Goal: Task Accomplishment & Management: Understand process/instructions

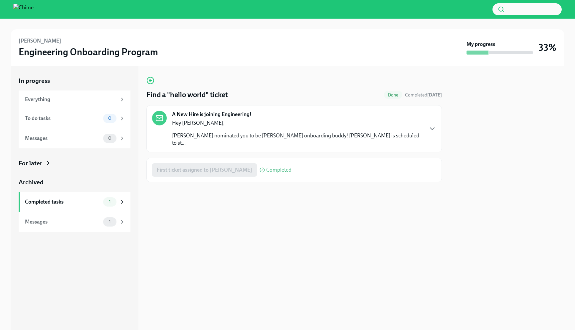
click at [209, 134] on p "[PERSON_NAME] nominated you to be [PERSON_NAME] onboarding buddy! [PERSON_NAME]…" at bounding box center [297, 139] width 251 height 15
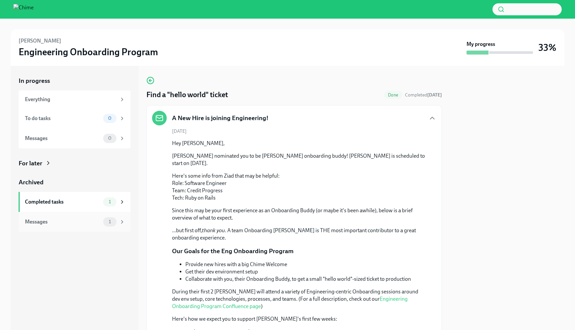
click at [55, 220] on div "Messages" at bounding box center [63, 221] width 76 height 7
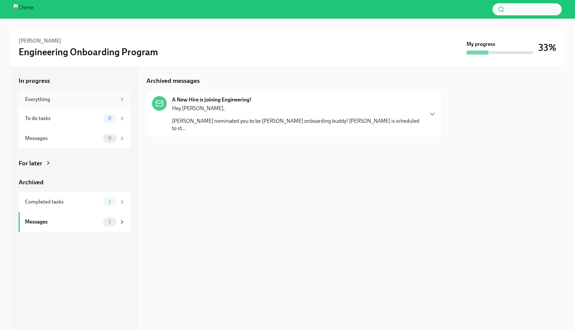
click at [82, 100] on div "Everything" at bounding box center [71, 99] width 92 height 7
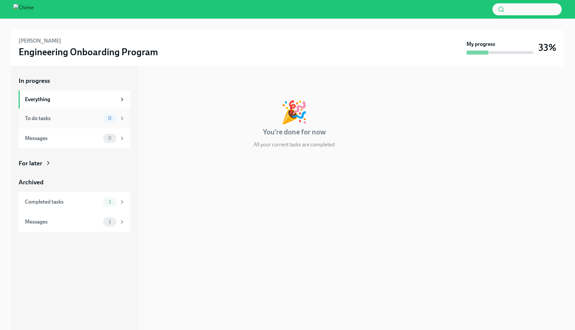
click at [83, 111] on div "To do tasks 0" at bounding box center [75, 118] width 112 height 20
click at [81, 132] on div "Messages 0" at bounding box center [75, 138] width 112 height 20
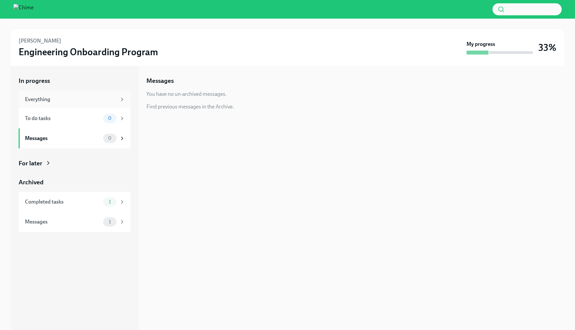
click at [85, 98] on div "Everything" at bounding box center [71, 99] width 92 height 7
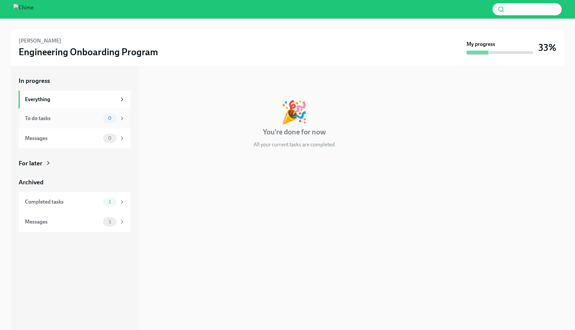
click at [82, 117] on div "To do tasks" at bounding box center [63, 118] width 76 height 7
click at [82, 137] on div "Messages" at bounding box center [63, 138] width 76 height 7
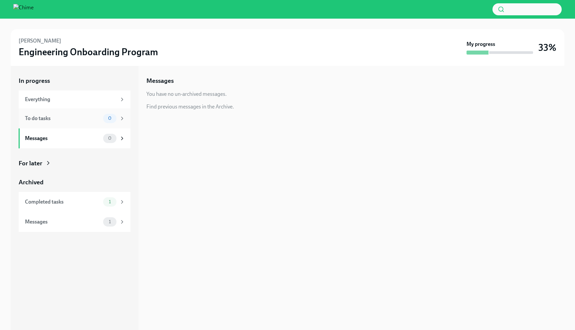
click at [86, 121] on div "To do tasks" at bounding box center [63, 118] width 76 height 7
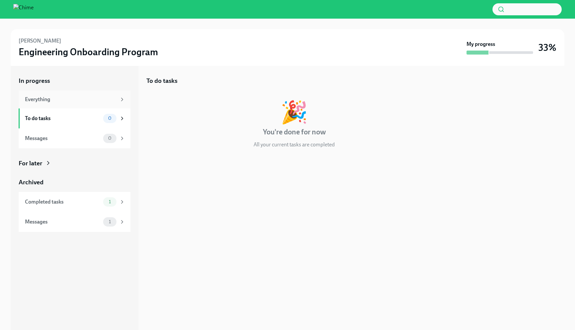
click at [88, 102] on div "Everything" at bounding box center [71, 99] width 92 height 7
click at [82, 205] on div "Completed tasks" at bounding box center [63, 201] width 76 height 7
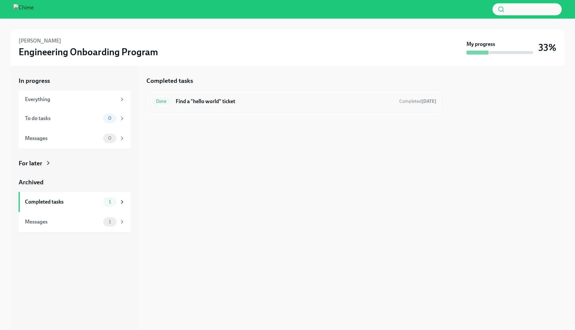
click at [214, 109] on div "Done Find a "hello world" ticket Completed [DATE]" at bounding box center [293, 102] width 295 height 22
click at [218, 101] on h6 "Find a "hello world" ticket" at bounding box center [285, 101] width 218 height 7
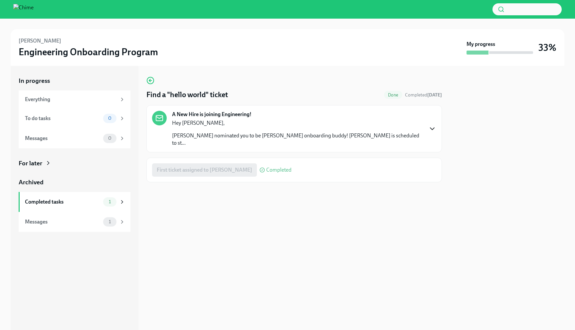
click at [435, 125] on icon "button" at bounding box center [432, 129] width 8 height 8
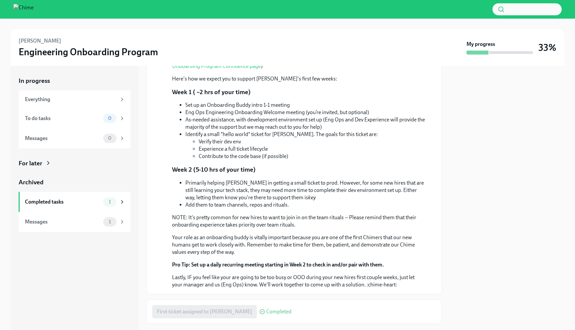
scroll to position [248, 0]
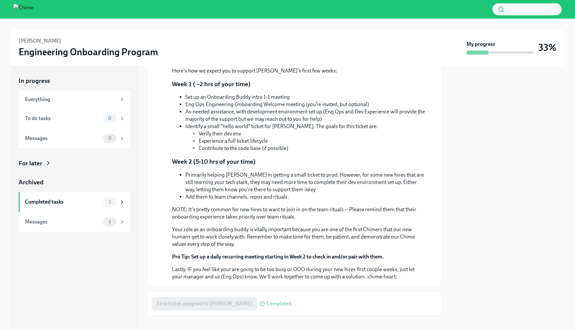
click at [191, 297] on div "First ticket assigned to [PERSON_NAME] Completed" at bounding box center [221, 303] width 139 height 13
click at [210, 254] on strong "Pro Tip: Set up a daily recurring meeting starting in Week 2 to check in and/or…" at bounding box center [278, 257] width 212 height 6
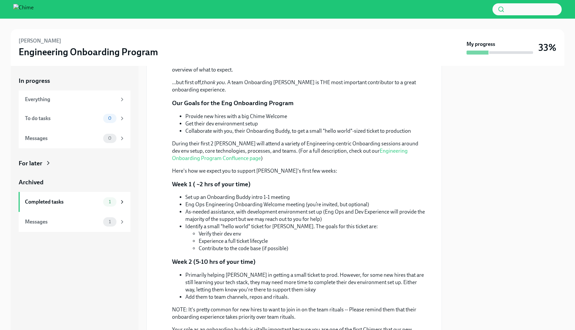
scroll to position [0, 0]
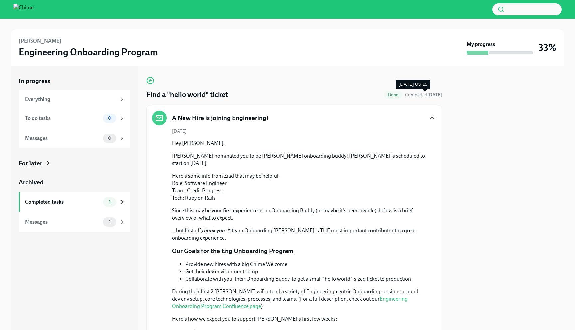
click at [419, 96] on span "Completed [DATE]" at bounding box center [423, 95] width 37 height 6
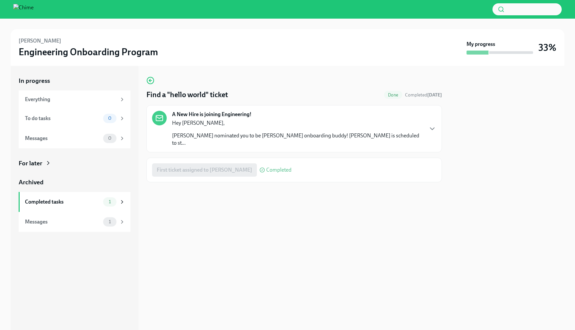
click at [183, 165] on div "First ticket assigned to [PERSON_NAME] Completed" at bounding box center [221, 169] width 139 height 13
click at [84, 225] on div "Messages" at bounding box center [63, 221] width 76 height 7
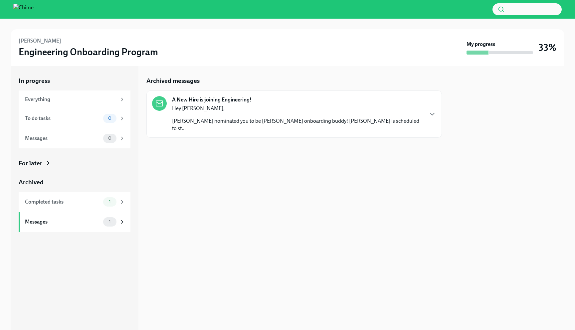
click at [267, 118] on p "[PERSON_NAME] nominated you to be [PERSON_NAME] onboarding buddy! [PERSON_NAME]…" at bounding box center [297, 124] width 251 height 15
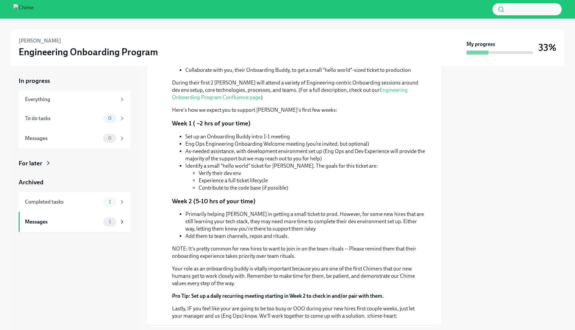
scroll to position [203, 0]
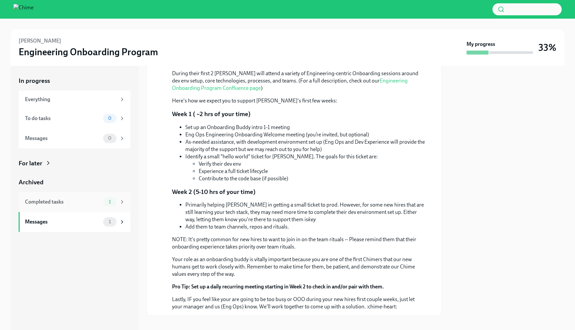
click at [85, 202] on div "Completed tasks" at bounding box center [63, 201] width 76 height 7
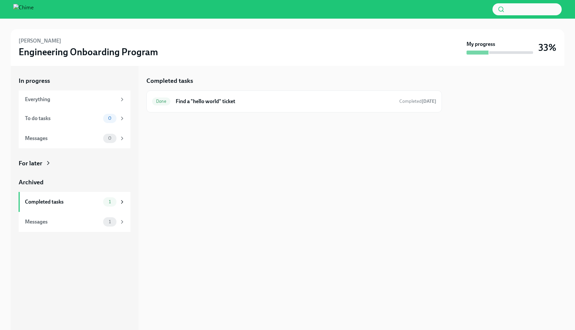
click at [36, 165] on div "For later" at bounding box center [31, 163] width 24 height 9
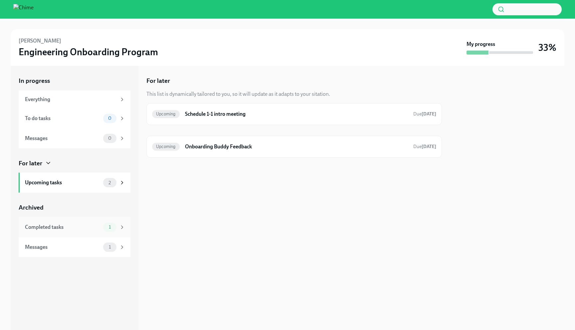
click at [76, 228] on div "Completed tasks" at bounding box center [63, 227] width 76 height 7
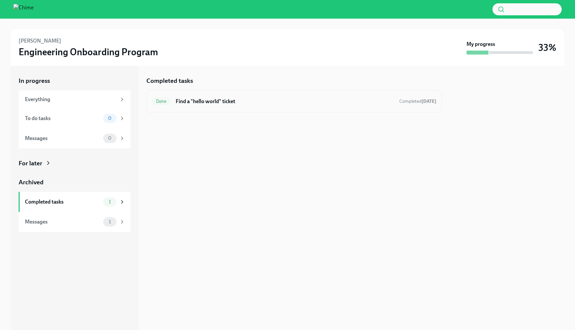
click at [223, 103] on h6 "Find a "hello world" ticket" at bounding box center [285, 101] width 218 height 7
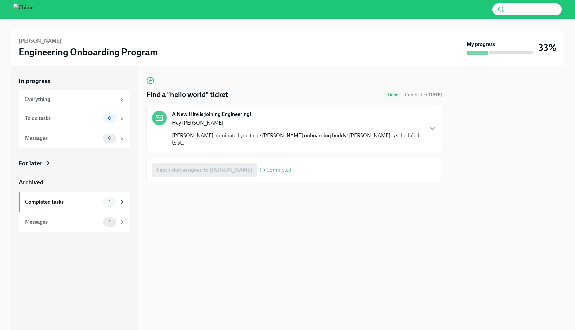
click at [200, 127] on div "Hey Sheng, Ziad Abdo nominated you to be Sonia Serrano's onboarding buddy! Soni…" at bounding box center [297, 132] width 251 height 27
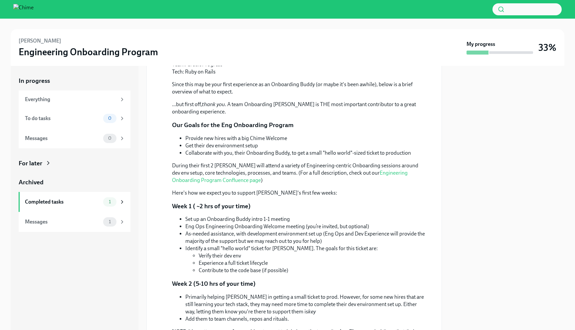
scroll to position [248, 0]
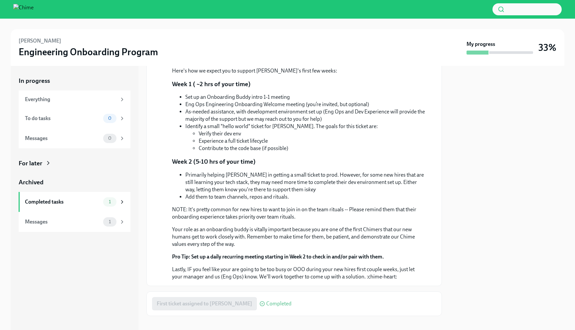
click at [266, 301] on span "Completed" at bounding box center [278, 303] width 25 height 5
click at [239, 266] on p "Lastly, IF you feel like your are going to be too busy or OOO during your new h…" at bounding box center [299, 273] width 254 height 15
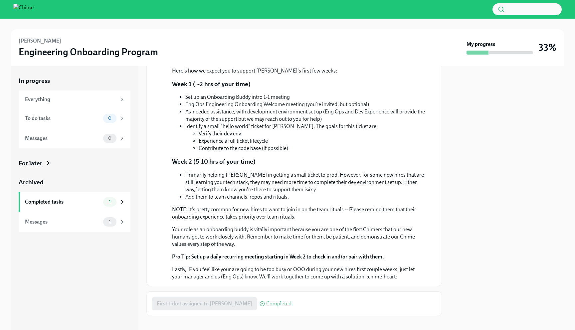
click at [215, 266] on p "Lastly, IF you feel like your are going to be too busy or OOO during your new h…" at bounding box center [299, 273] width 254 height 15
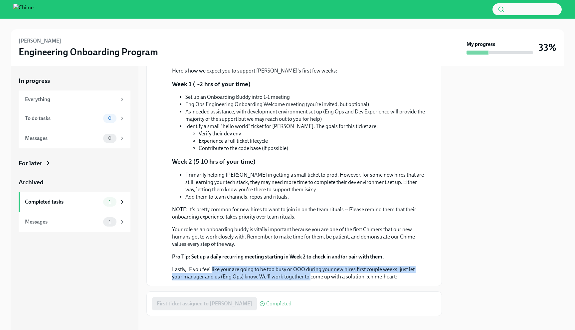
drag, startPoint x: 215, startPoint y: 260, endPoint x: 298, endPoint y: 273, distance: 83.8
click at [298, 273] on p "Lastly, IF you feel like your are going to be too busy or OOO during your new h…" at bounding box center [299, 273] width 254 height 15
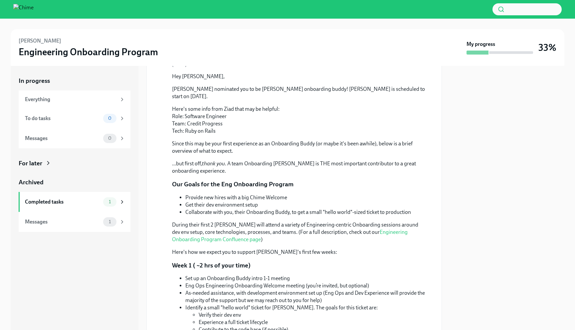
scroll to position [0, 0]
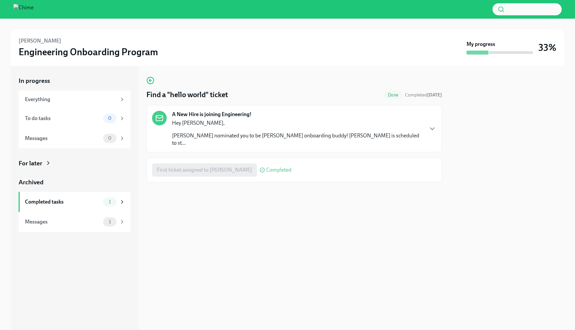
click at [169, 164] on div "First ticket assigned to [PERSON_NAME] Completed" at bounding box center [221, 169] width 139 height 13
click at [278, 167] on span "Completed" at bounding box center [278, 169] width 25 height 5
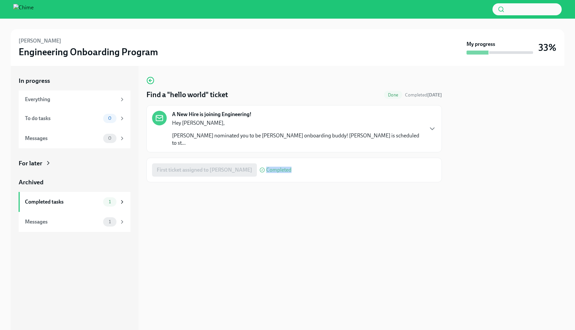
click at [278, 167] on span "Completed" at bounding box center [278, 169] width 25 height 5
click at [287, 163] on div "First ticket assigned to [PERSON_NAME] Completed" at bounding box center [294, 169] width 284 height 13
